Goal: Task Accomplishment & Management: Manage account settings

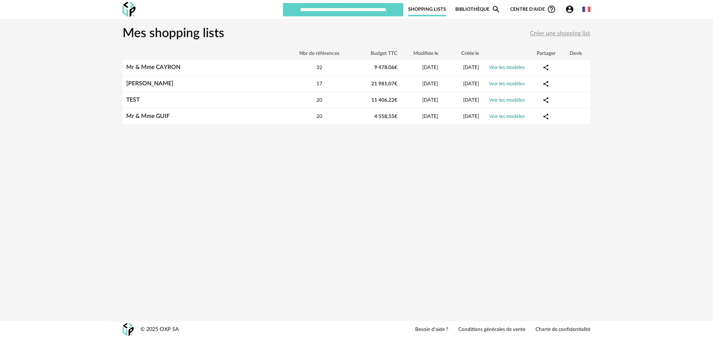
click at [570, 10] on icon "Account Circle icon" at bounding box center [569, 9] width 7 height 7
click at [567, 9] on icon "Account Circle icon" at bounding box center [569, 9] width 7 height 7
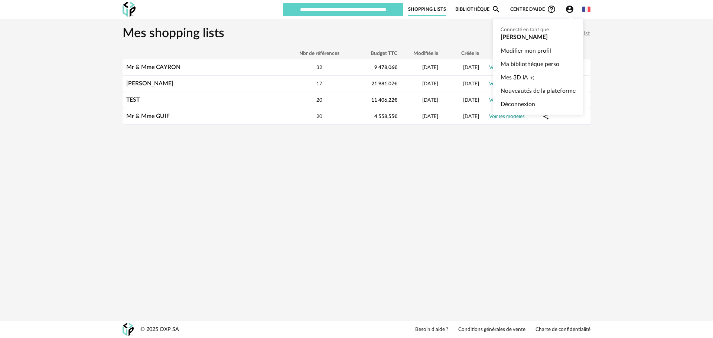
click at [522, 35] on ul "Connecté en tant que [PERSON_NAME] Modifier mon profil Ma bibliothèque perso Me…" at bounding box center [538, 66] width 91 height 97
click at [510, 53] on link "Modifier mon profil" at bounding box center [538, 50] width 75 height 13
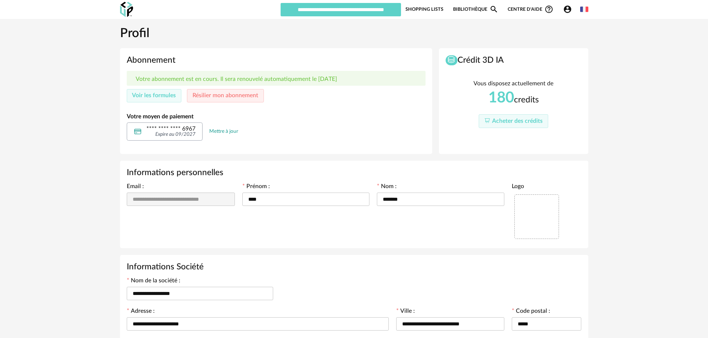
click at [209, 131] on link "Mettre à jour" at bounding box center [223, 131] width 29 height 7
click at [157, 91] on button "Voir les formules" at bounding box center [154, 95] width 55 height 13
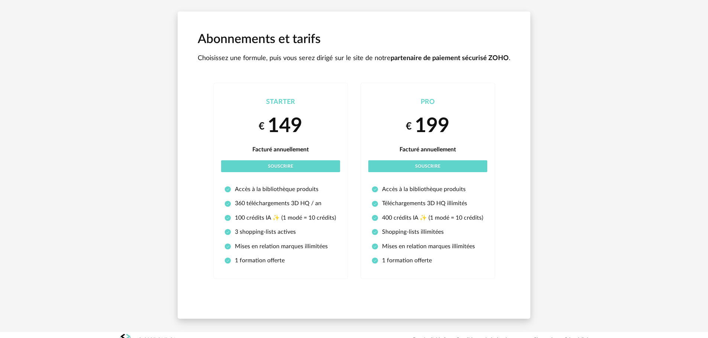
scroll to position [31, 0]
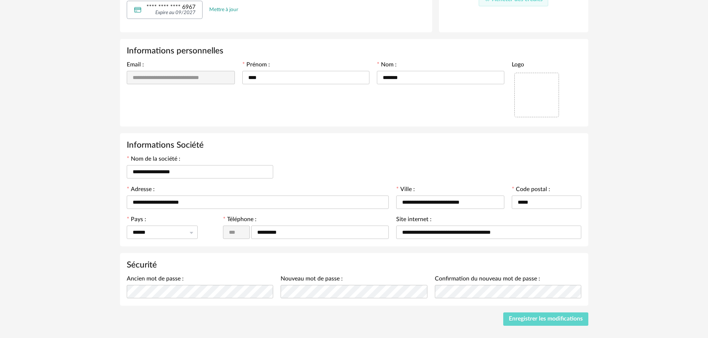
scroll to position [140, 0]
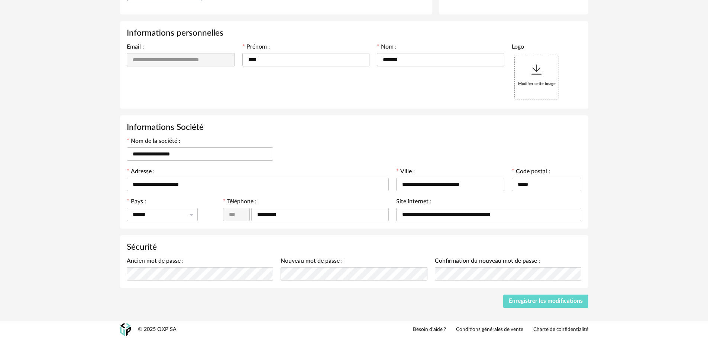
click at [531, 75] on icon at bounding box center [536, 69] width 13 height 13
click at [518, 299] on span "Enregistrer les modifications" at bounding box center [545, 301] width 74 height 6
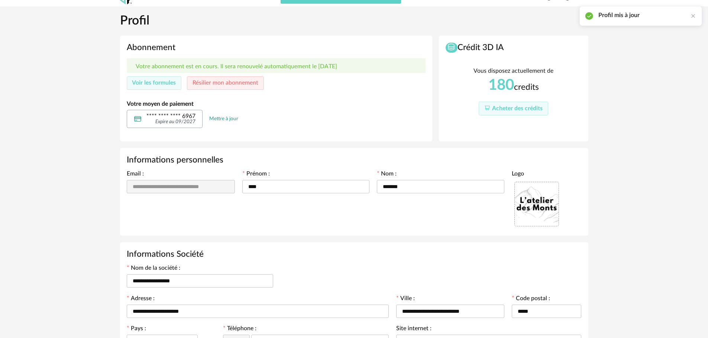
scroll to position [0, 0]
